Goal: Task Accomplishment & Management: Manage account settings

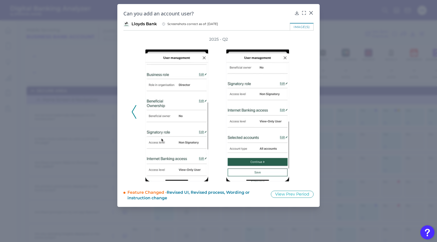
scroll to position [2244, 0]
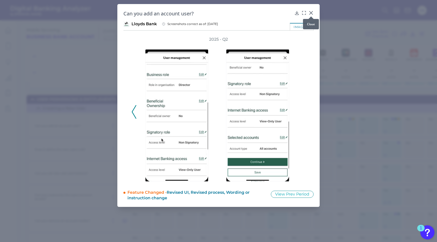
click at [311, 14] on icon at bounding box center [311, 12] width 5 height 5
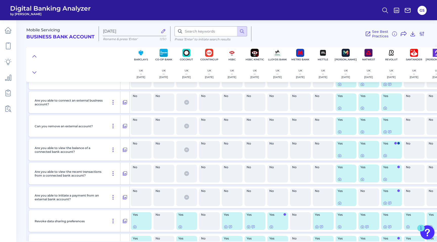
scroll to position [2339, 0]
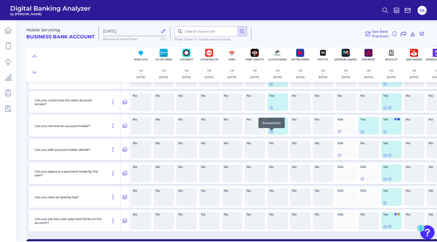
click at [272, 133] on div at bounding box center [271, 130] width 5 height 5
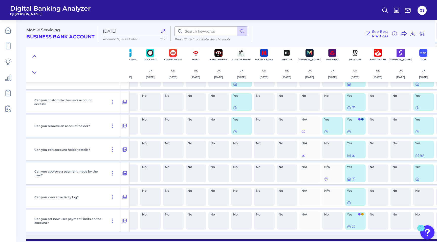
scroll to position [2339, 36]
click at [235, 133] on icon at bounding box center [235, 132] width 1 height 1
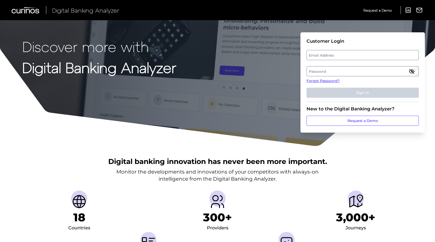
click at [330, 55] on label "Email Address" at bounding box center [363, 55] width 112 height 9
click at [330, 55] on input "email" at bounding box center [363, 55] width 112 height 10
type input "greg.smith@santander.co.uk"
click at [313, 69] on label "Password" at bounding box center [363, 71] width 112 height 9
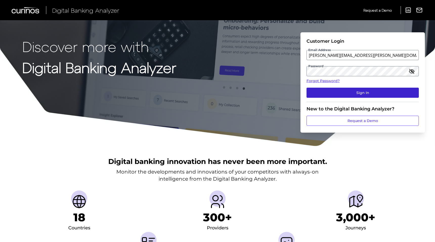
click at [351, 93] on button "Sign In" at bounding box center [363, 93] width 112 height 10
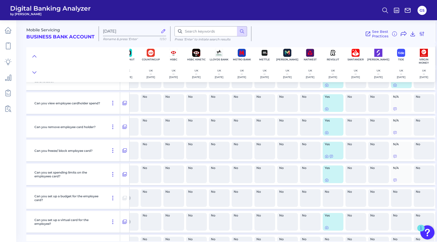
scroll to position [1193, 61]
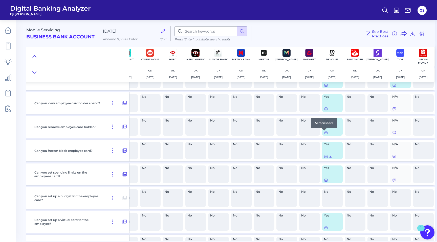
click at [324, 133] on icon at bounding box center [326, 133] width 4 height 4
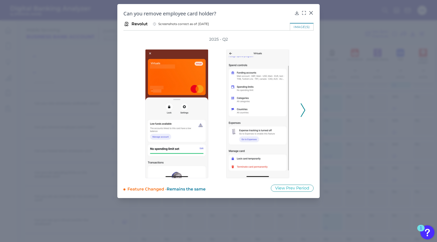
click at [304, 114] on icon at bounding box center [303, 110] width 5 height 14
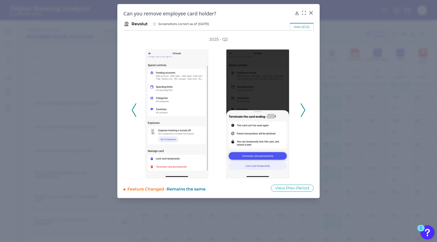
click at [302, 112] on icon at bounding box center [303, 110] width 5 height 14
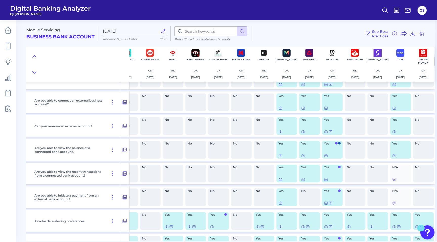
scroll to position [2339, 61]
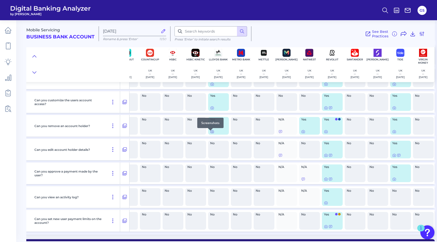
click at [210, 134] on icon at bounding box center [212, 132] width 4 height 4
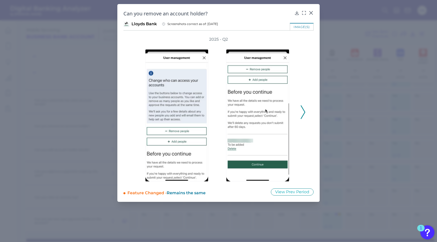
click at [304, 115] on icon at bounding box center [303, 113] width 5 height 14
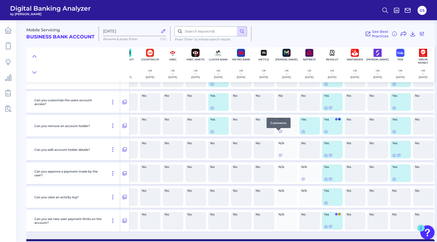
click at [278, 133] on div at bounding box center [278, 130] width 5 height 5
click at [303, 133] on icon at bounding box center [303, 132] width 1 height 1
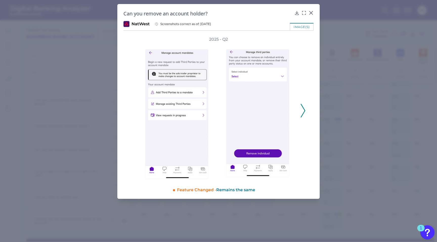
click at [301, 117] on button at bounding box center [303, 111] width 5 height 14
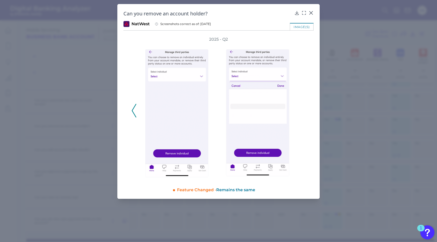
click at [300, 117] on div "2025 - Q2" at bounding box center [219, 108] width 174 height 143
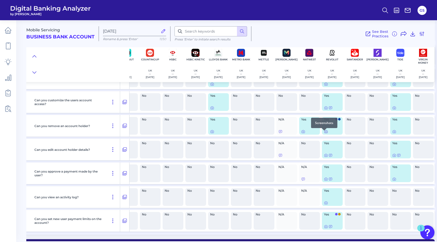
click at [324, 134] on icon at bounding box center [326, 132] width 4 height 4
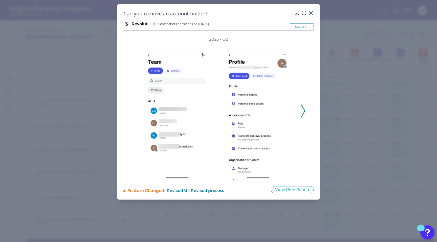
click at [303, 114] on icon at bounding box center [303, 111] width 5 height 14
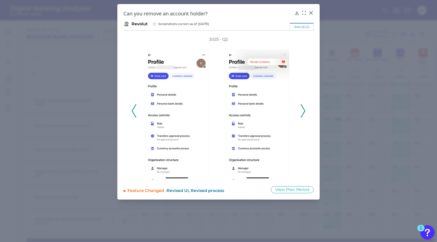
click at [303, 114] on icon at bounding box center [303, 111] width 5 height 14
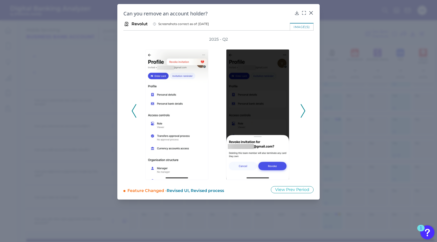
click at [303, 114] on icon at bounding box center [303, 111] width 5 height 14
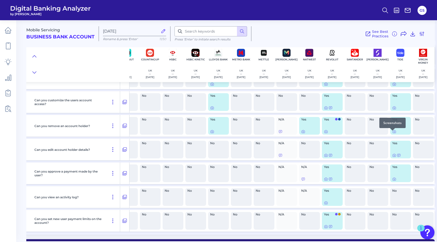
click at [394, 133] on div at bounding box center [392, 130] width 5 height 5
click at [392, 133] on icon at bounding box center [394, 132] width 4 height 4
